Goal: Transaction & Acquisition: Book appointment/travel/reservation

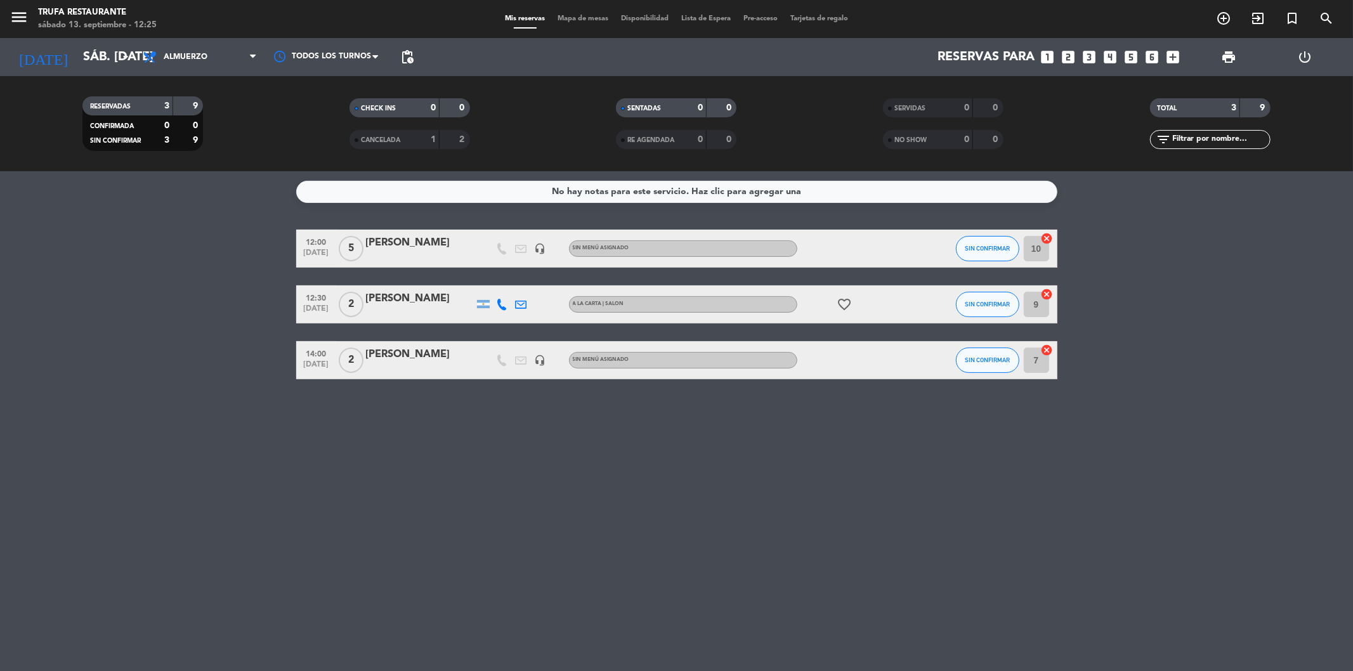
click at [404, 307] on div "[PERSON_NAME]" at bounding box center [420, 299] width 108 height 16
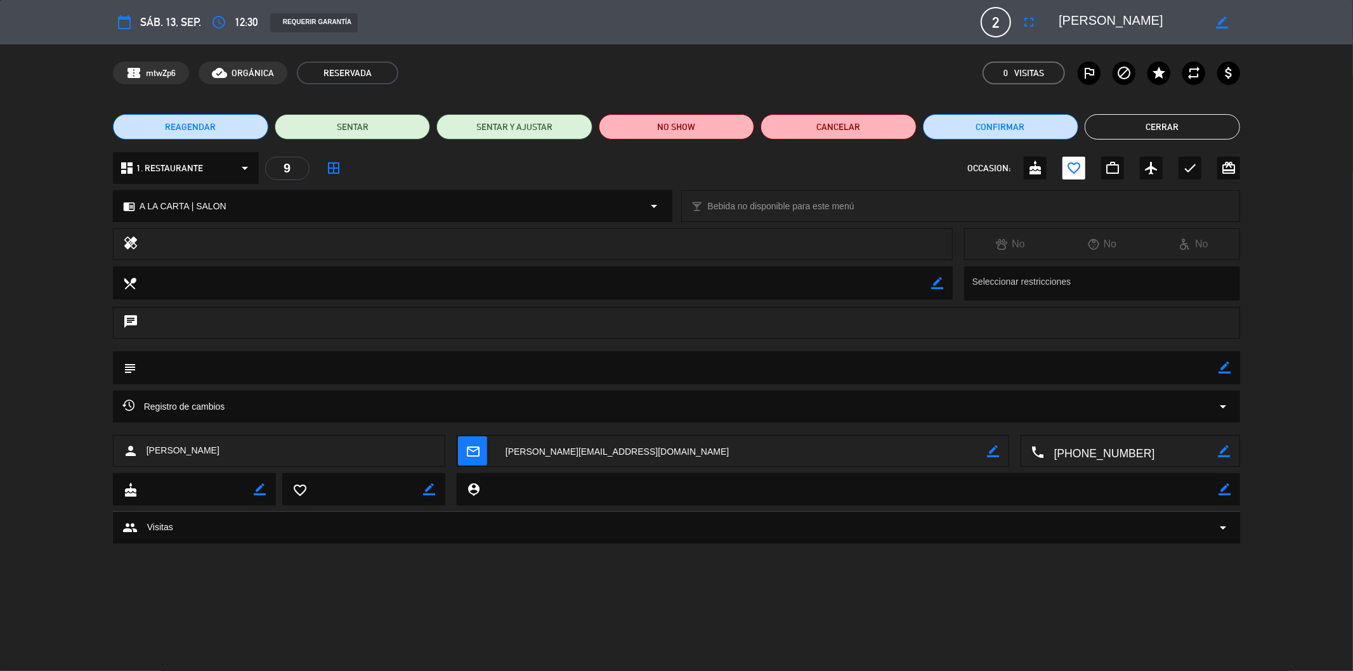
click at [1188, 121] on button "Cerrar" at bounding box center [1162, 126] width 155 height 25
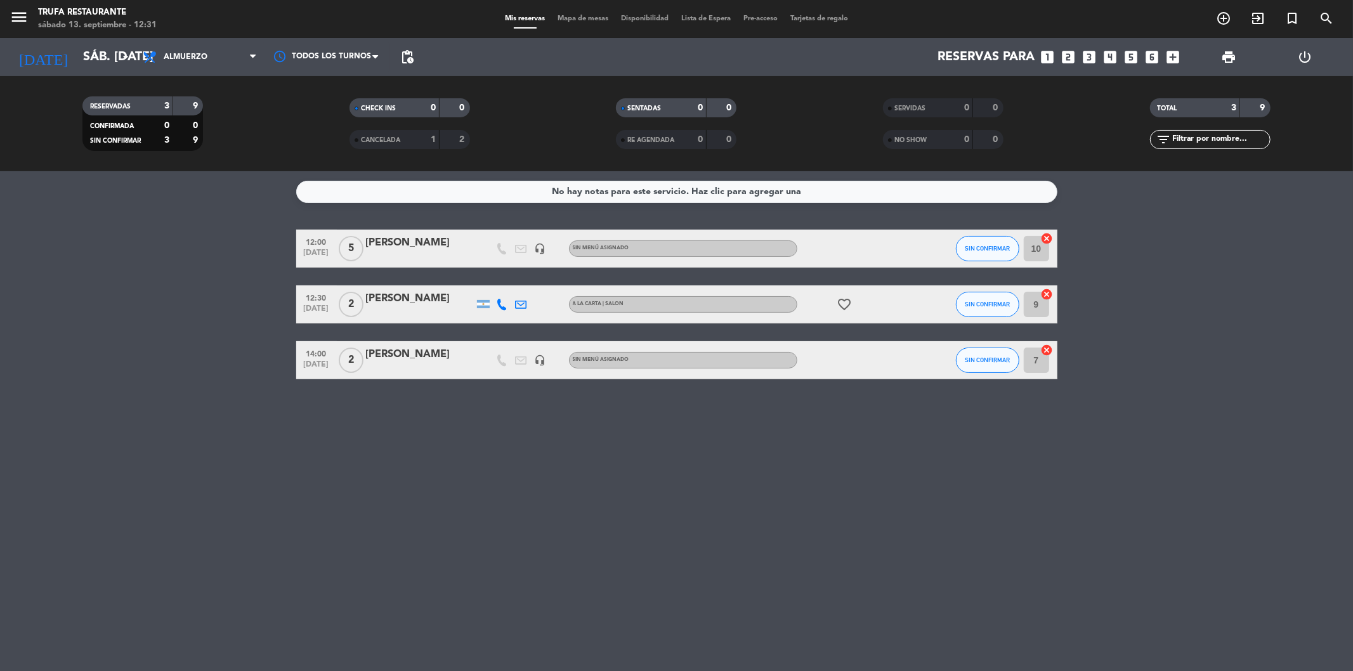
click at [370, 568] on div "No hay notas para este servicio. Haz clic para agregar una 12:00 [DATE] 5 Vero …" at bounding box center [676, 421] width 1353 height 500
click at [1067, 195] on service-notes "No hay notas para este servicio. Haz clic para agregar una" at bounding box center [676, 192] width 1353 height 22
click at [1172, 60] on icon "add_box" at bounding box center [1173, 57] width 16 height 16
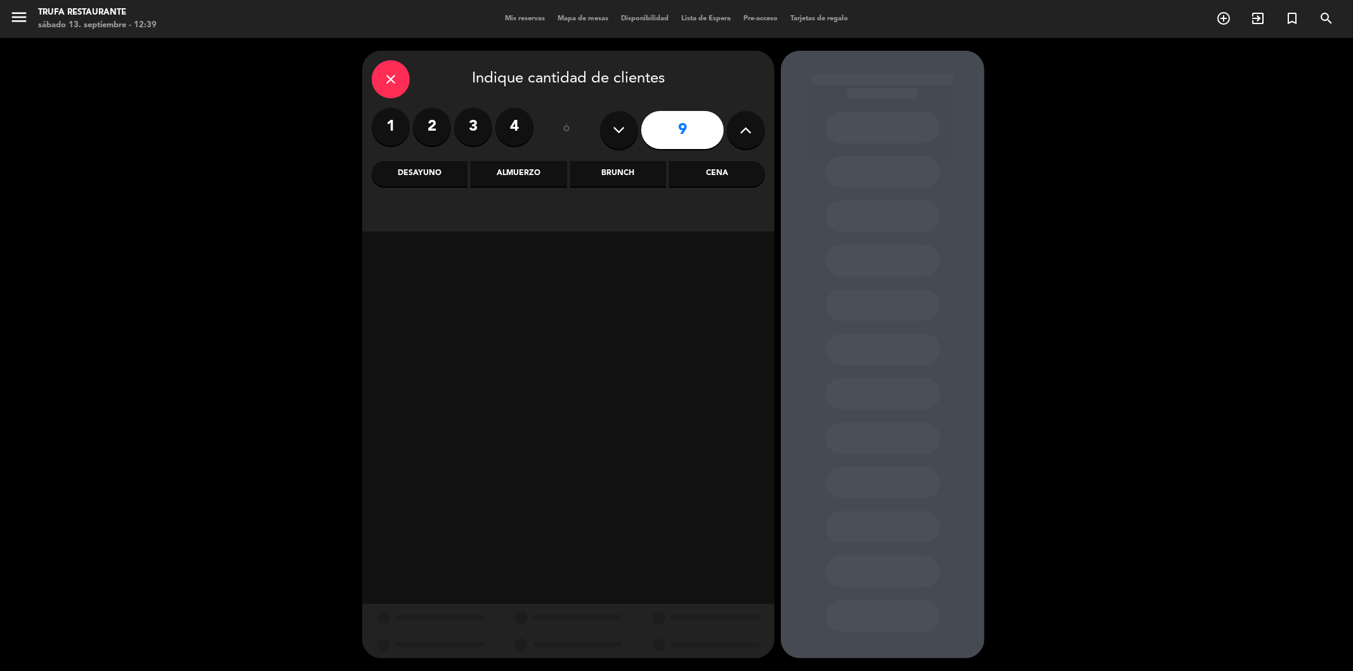
click at [516, 135] on label "4" at bounding box center [514, 127] width 38 height 38
click at [719, 174] on div "Cena" at bounding box center [717, 173] width 96 height 25
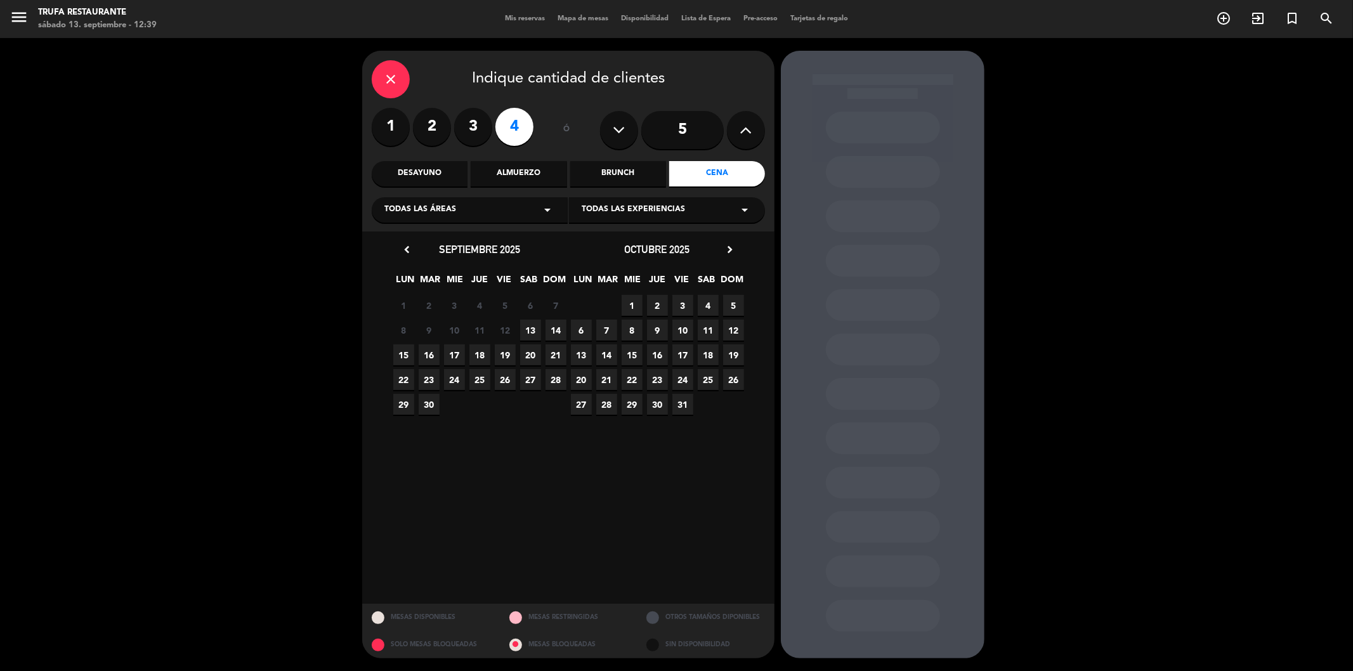
click at [533, 330] on span "13" at bounding box center [530, 330] width 21 height 21
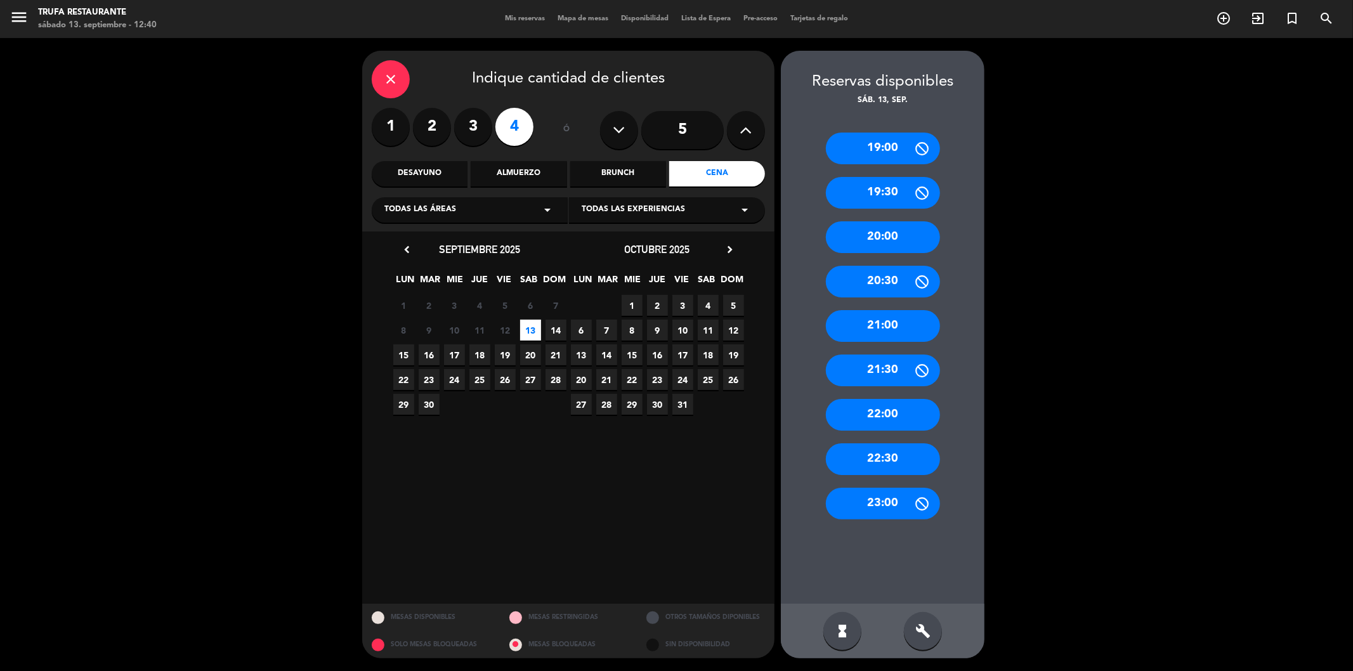
click at [884, 327] on div "21:00" at bounding box center [883, 326] width 114 height 32
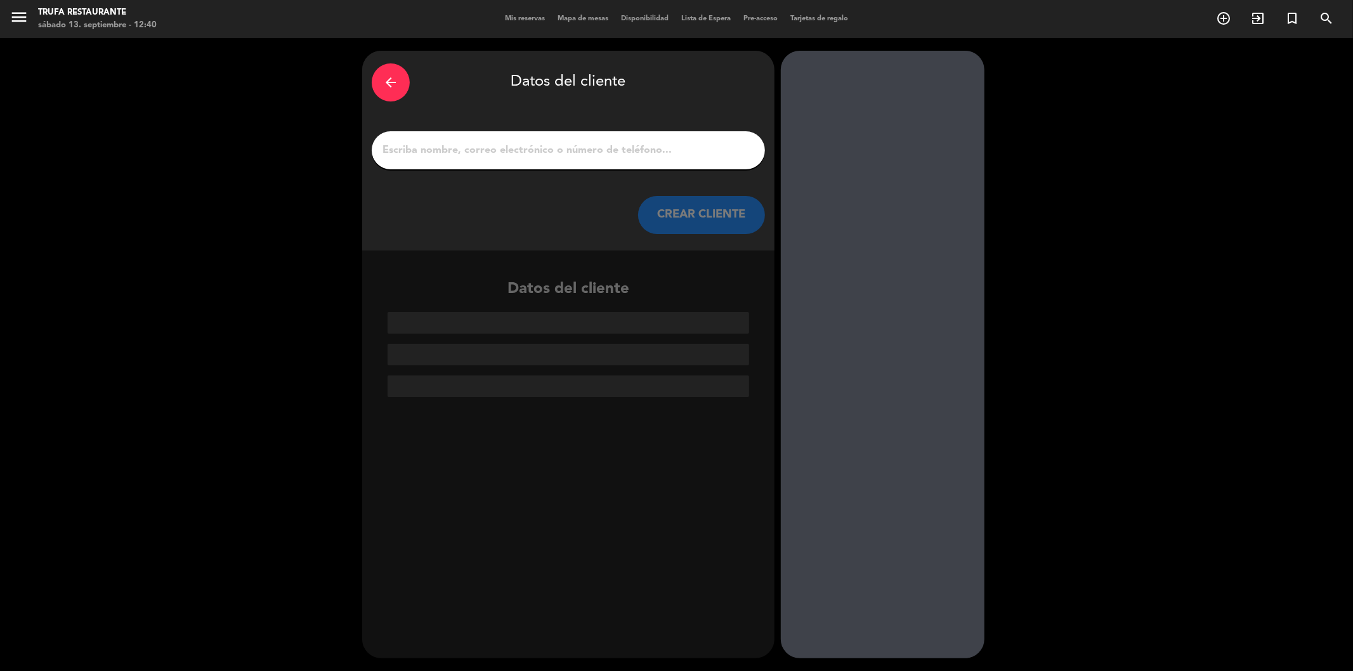
click at [436, 157] on input "1" at bounding box center [568, 150] width 374 height 18
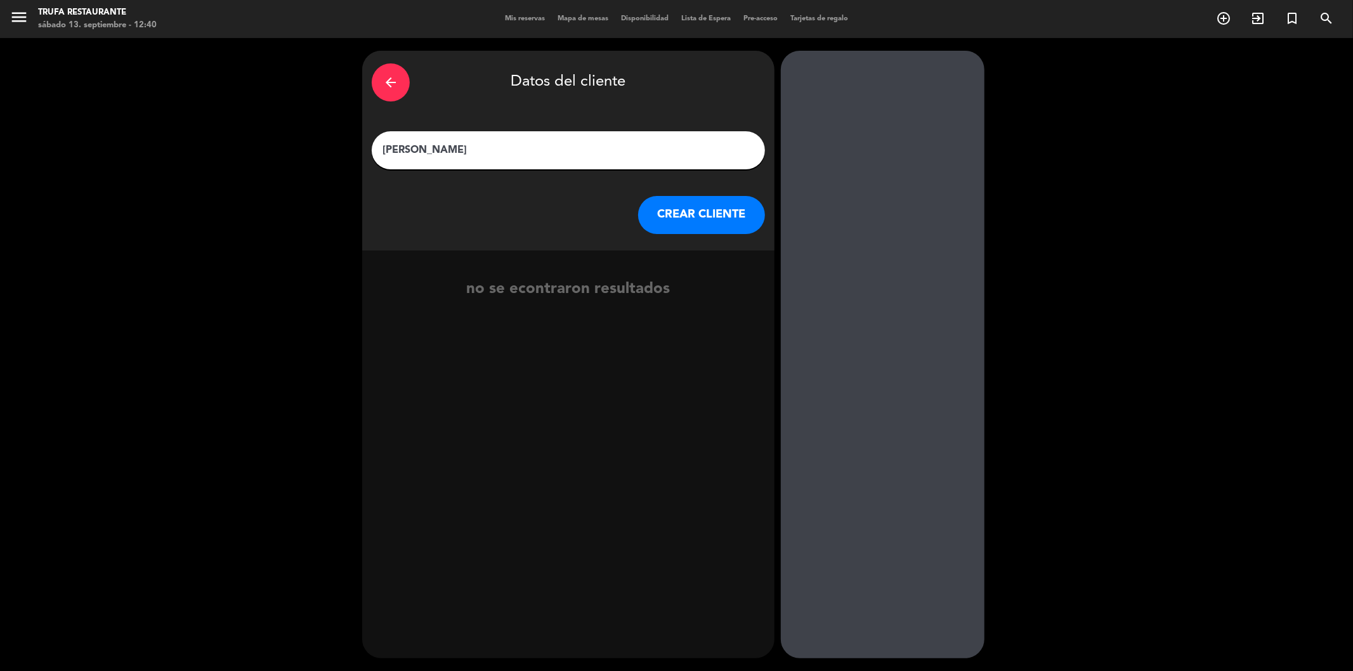
type input "[PERSON_NAME]"
click at [730, 223] on button "CREAR CLIENTE" at bounding box center [701, 215] width 127 height 38
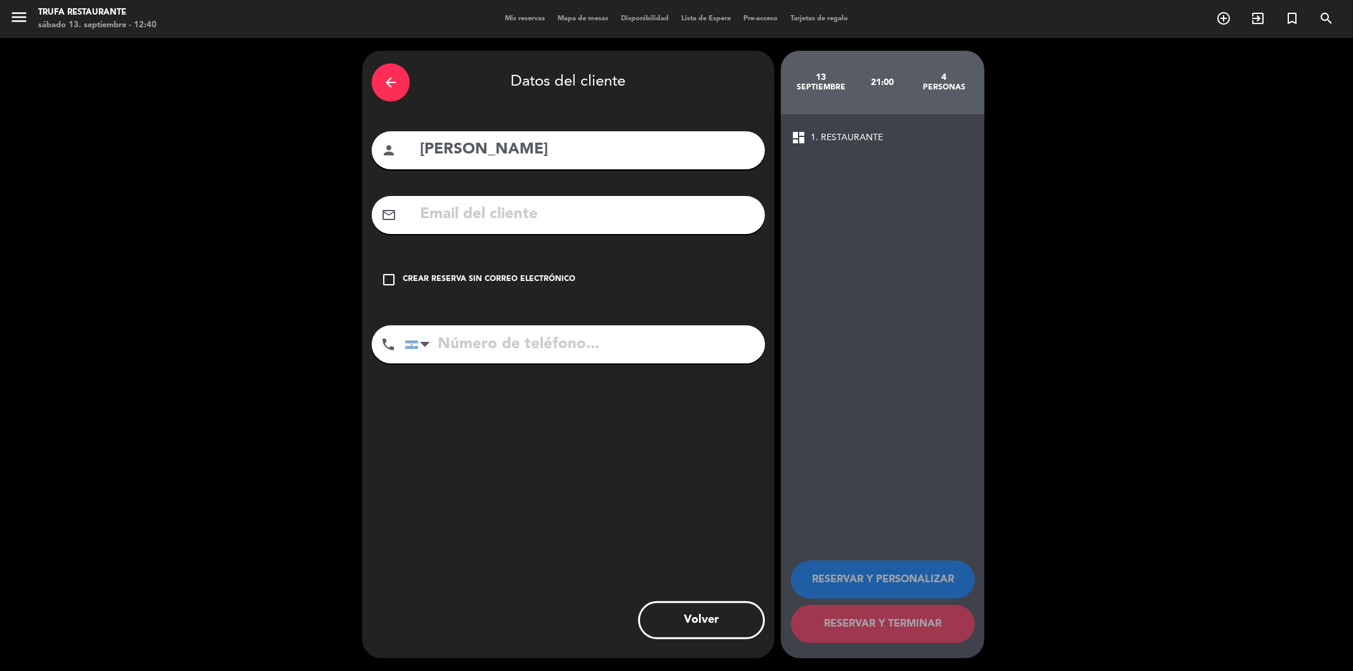
click at [395, 279] on icon "check_box_outline_blank" at bounding box center [388, 279] width 15 height 15
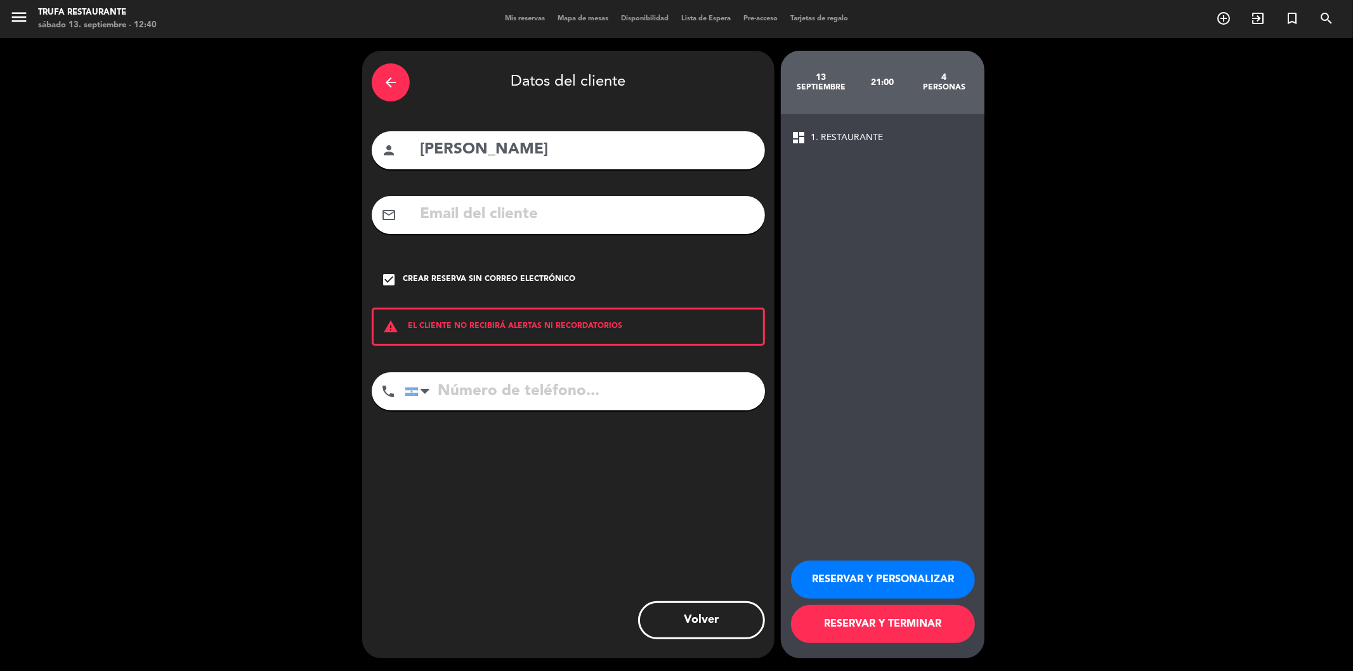
click at [481, 398] on input "tel" at bounding box center [585, 391] width 360 height 38
click at [484, 403] on input "tel" at bounding box center [585, 391] width 360 height 38
type input "1160972113"
click at [897, 633] on button "RESERVAR Y TERMINAR" at bounding box center [883, 624] width 184 height 38
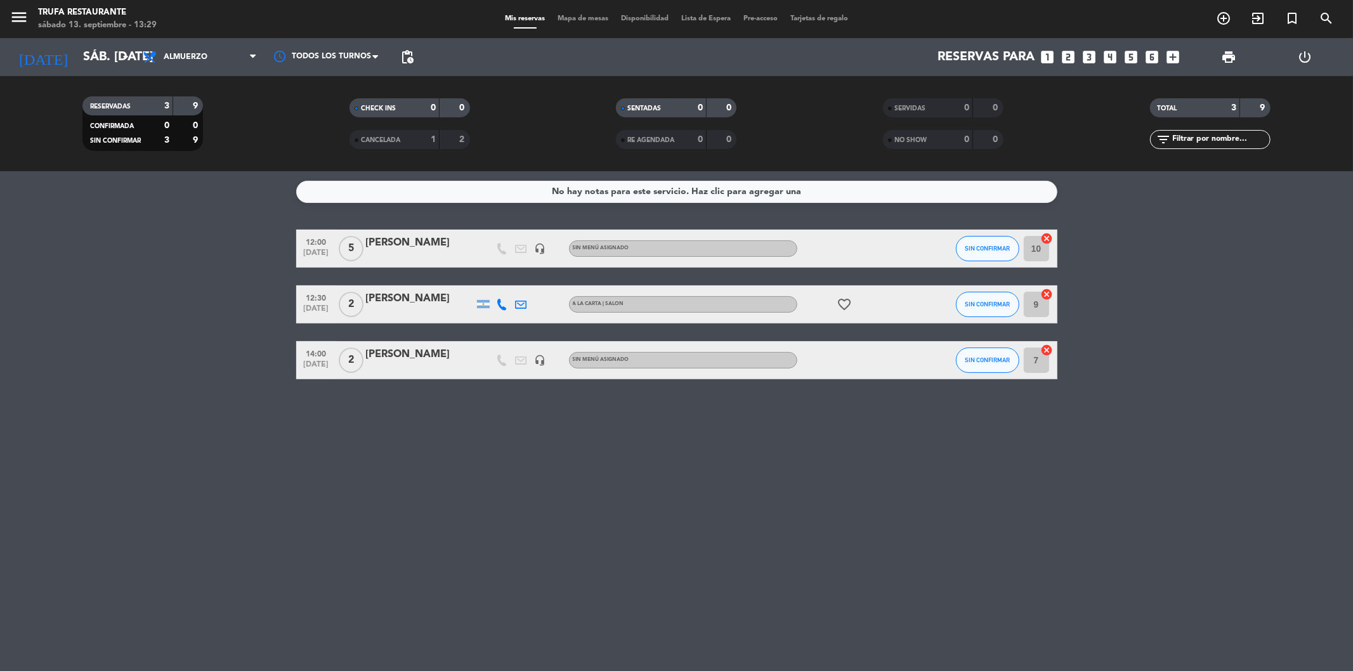
click at [508, 584] on div "No hay notas para este servicio. Haz clic para agregar una 12:00 [DATE] 5 Vero …" at bounding box center [676, 421] width 1353 height 500
